Goal: Task Accomplishment & Management: Manage account settings

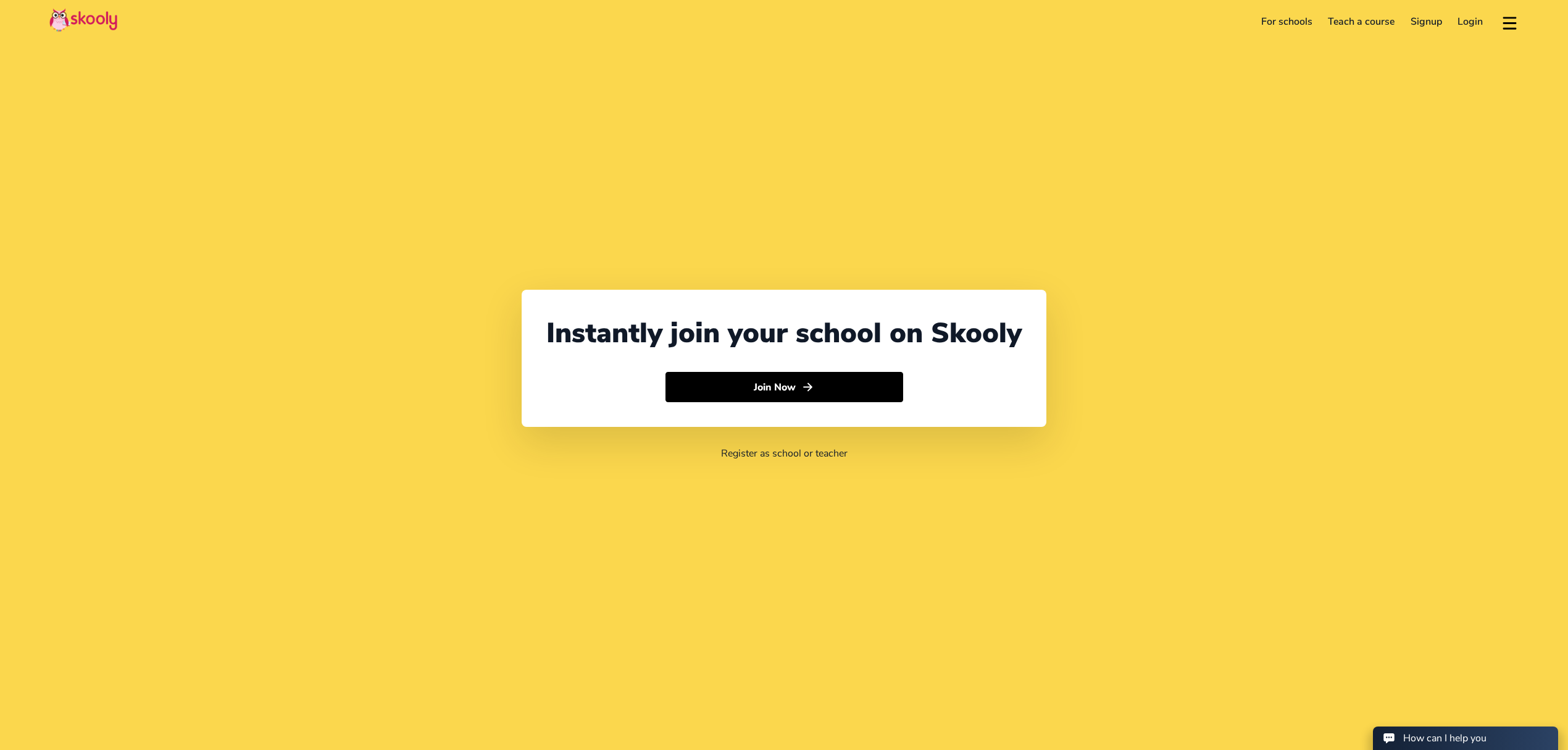
select select "971"
select select "[GEOGRAPHIC_DATA]"
select select "[GEOGRAPHIC_DATA]/[GEOGRAPHIC_DATA]"
click at [1475, 23] on link "Login" at bounding box center [1471, 22] width 42 height 20
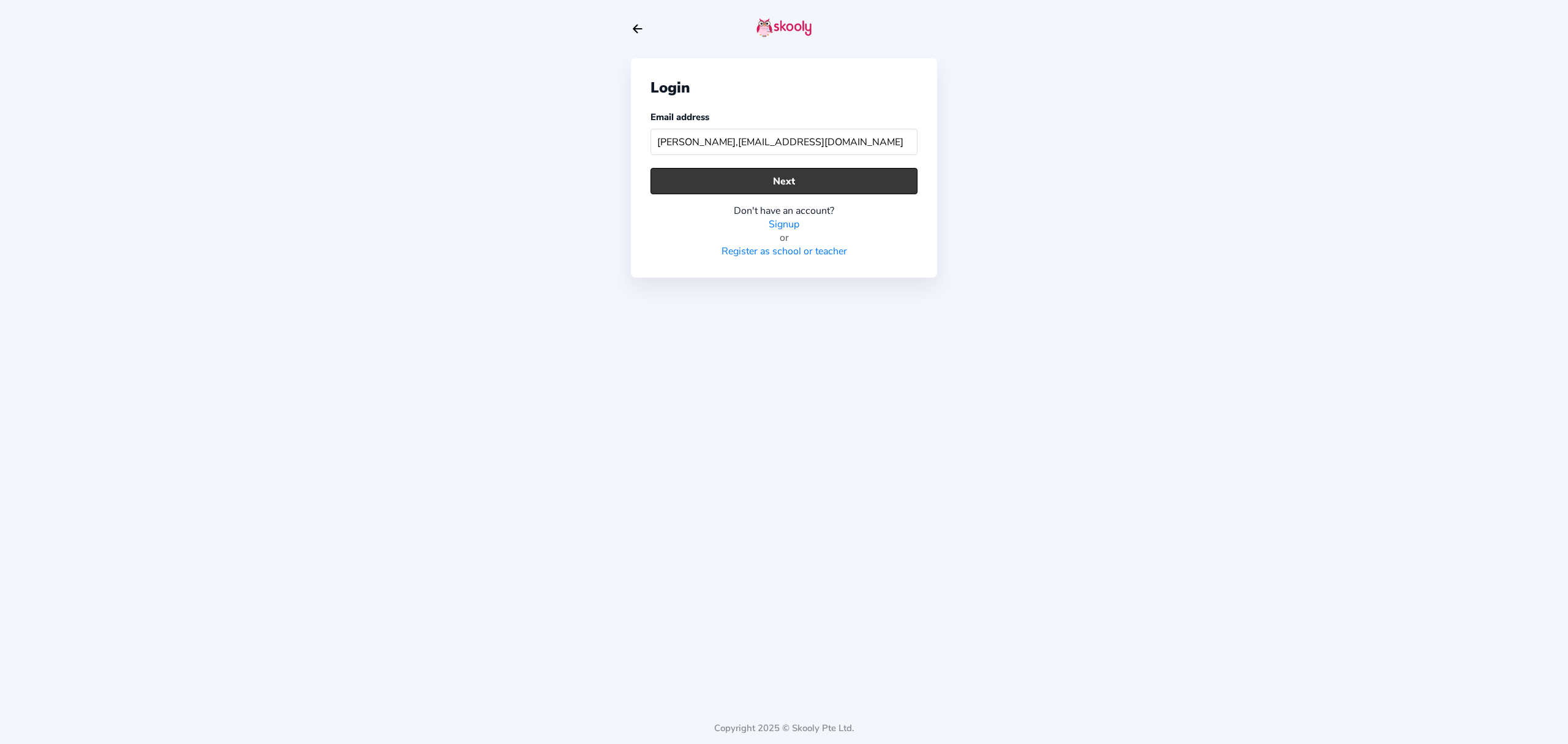
click at [903, 168] on button "Next" at bounding box center [784, 180] width 267 height 26
click at [819, 185] on button "Next" at bounding box center [784, 180] width 267 height 26
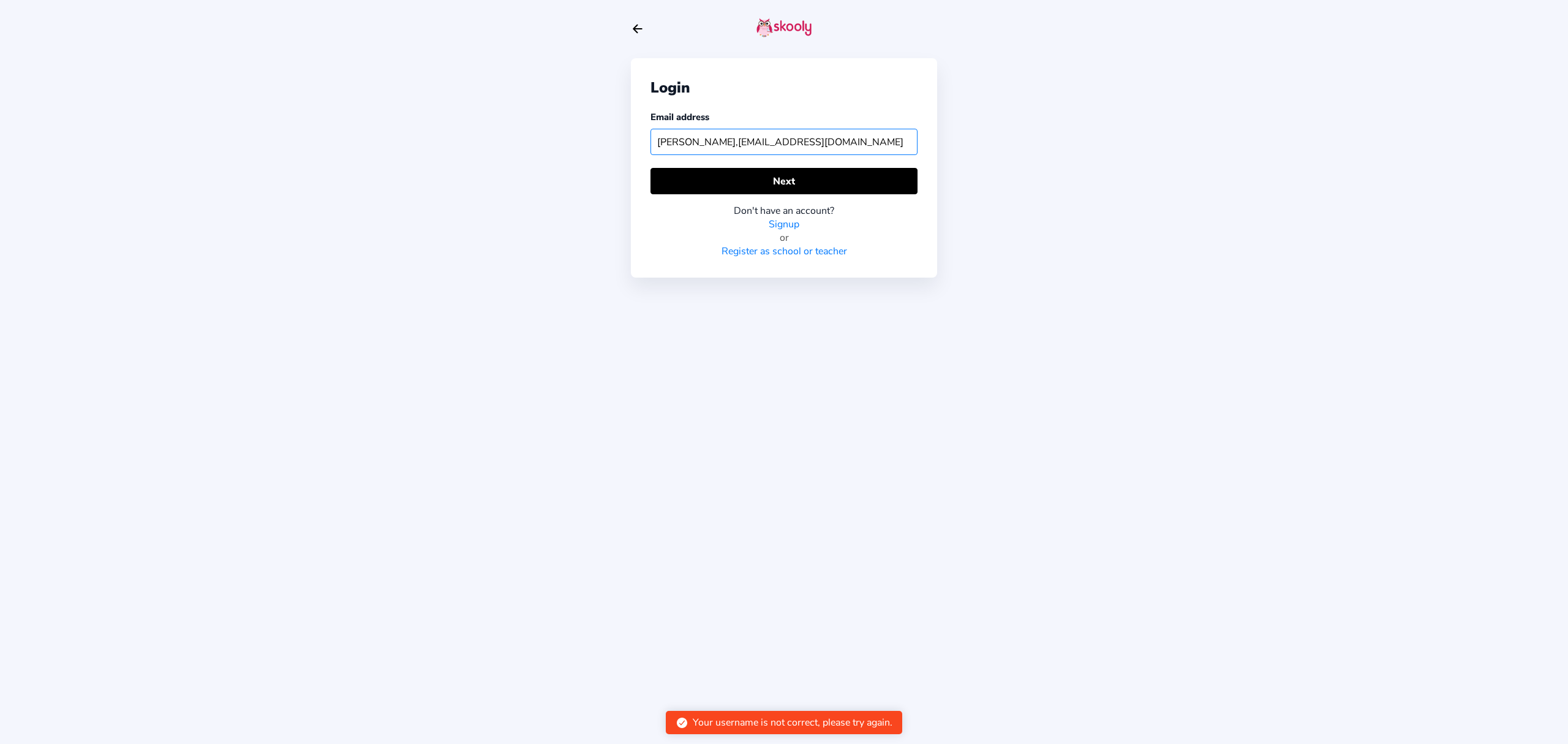
click at [832, 148] on input "[PERSON_NAME],[EMAIL_ADDRESS][DOMAIN_NAME]" at bounding box center [784, 141] width 267 height 26
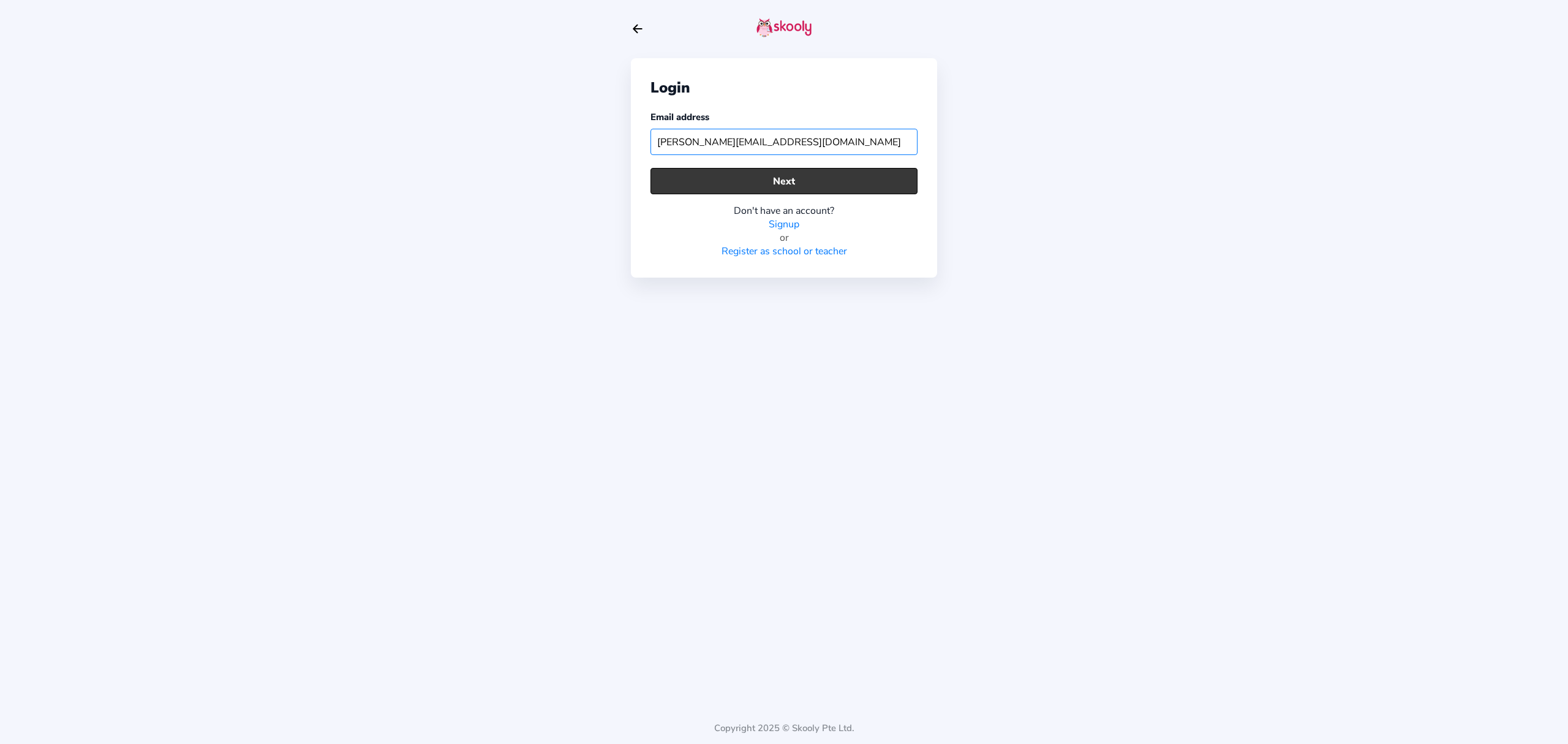
type input "[PERSON_NAME][EMAIL_ADDRESS][DOMAIN_NAME]"
click at [772, 177] on button "Next" at bounding box center [784, 180] width 267 height 26
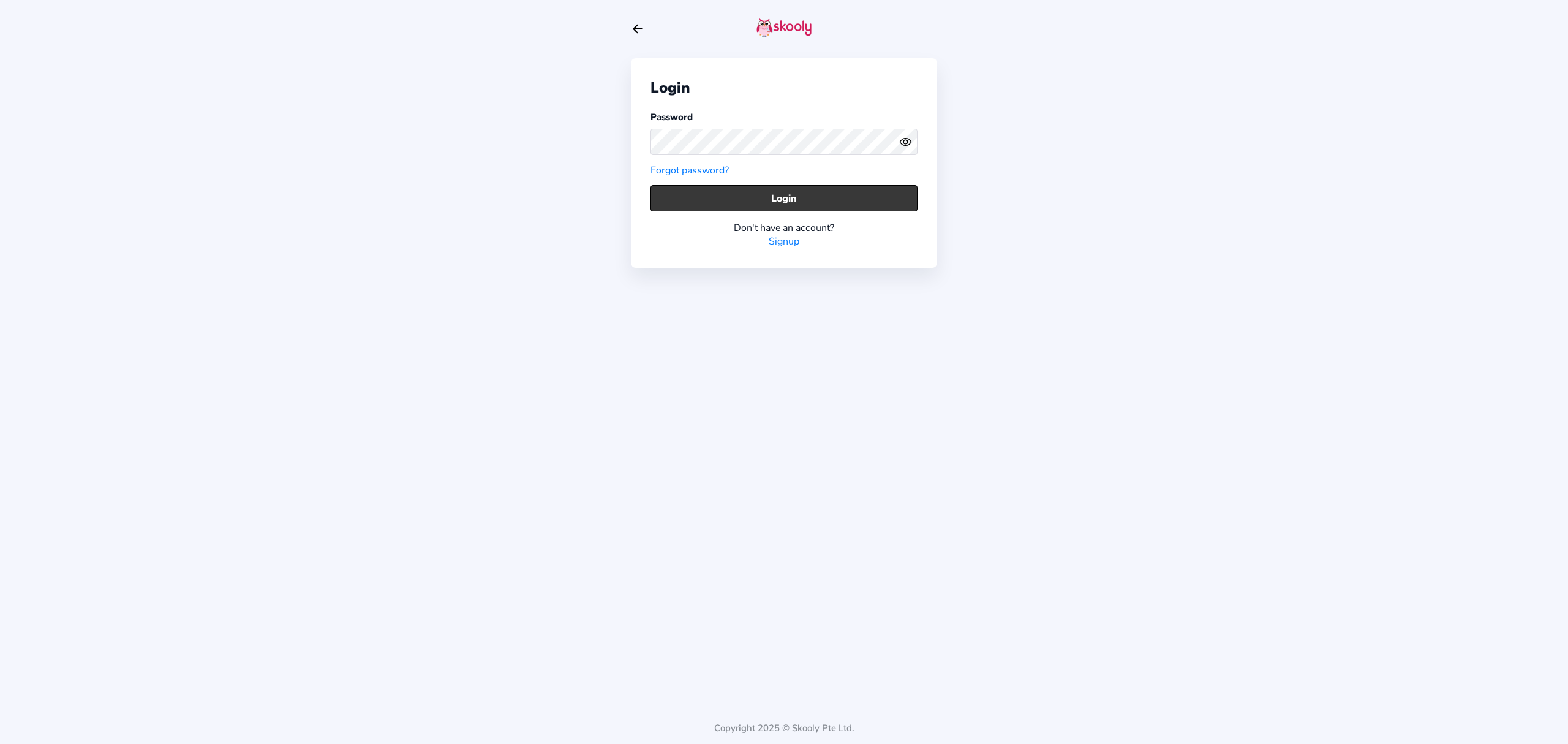
click at [796, 207] on button "Login" at bounding box center [784, 198] width 267 height 26
